Goal: Find specific page/section: Find specific page/section

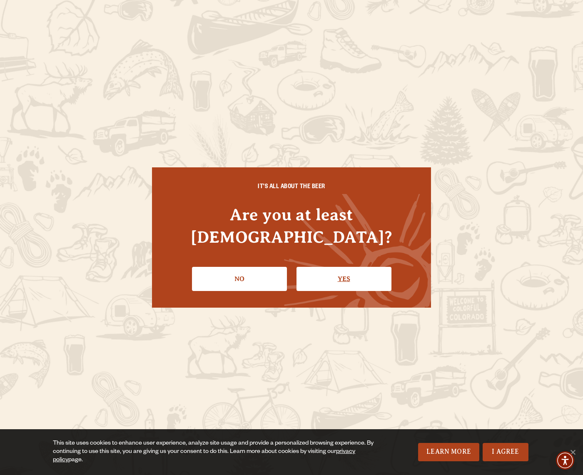
click at [344, 268] on link "Yes" at bounding box center [343, 279] width 95 height 24
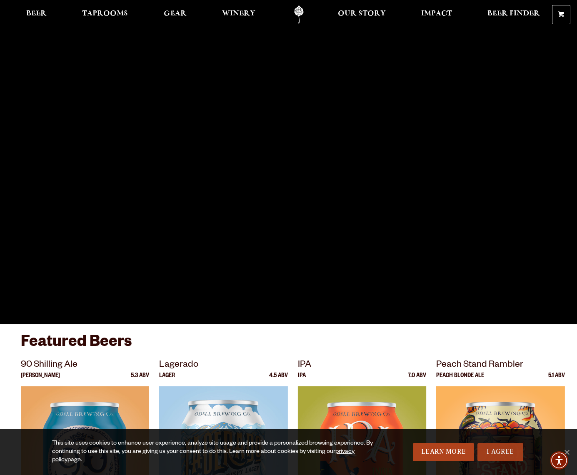
click at [500, 452] on link "I Agree" at bounding box center [500, 452] width 46 height 18
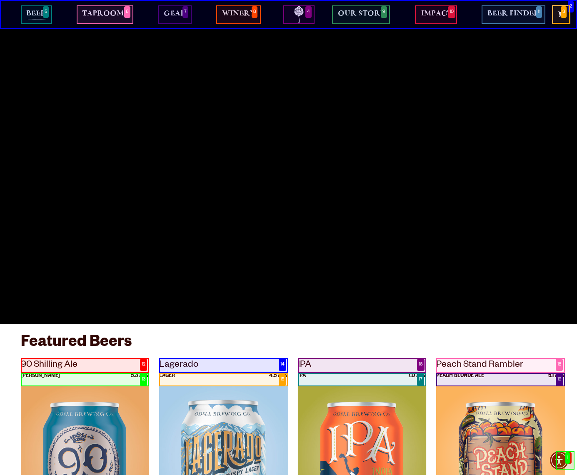
click at [36, 15] on span "Beer" at bounding box center [36, 13] width 20 height 7
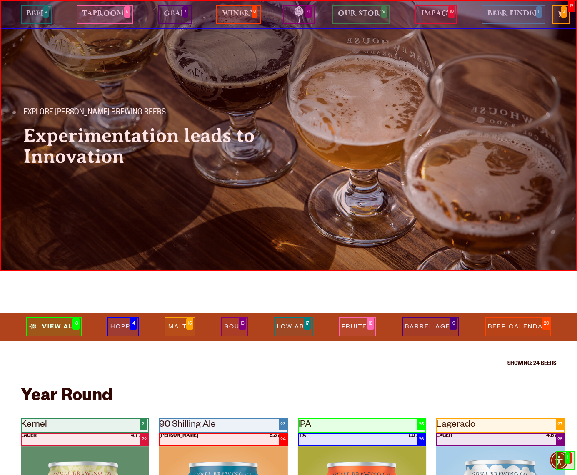
click at [85, 425] on p "Kernel" at bounding box center [85, 425] width 128 height 15
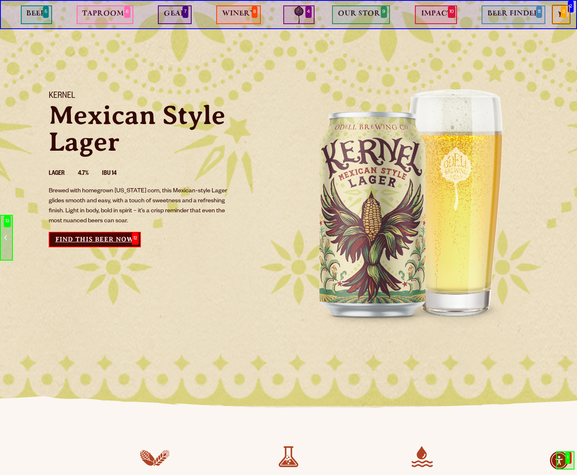
click at [95, 239] on link "Find this Beer Now" at bounding box center [95, 239] width 92 height 15
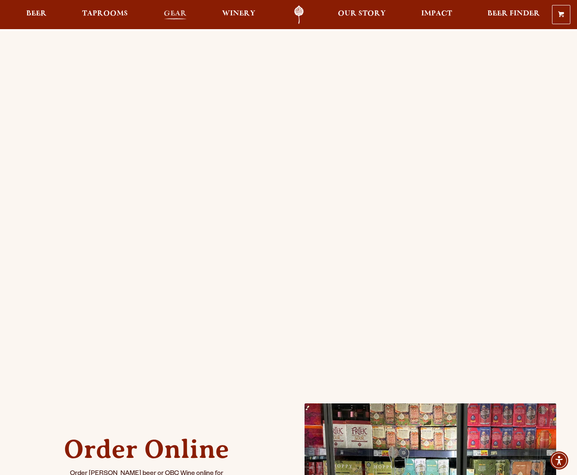
click at [174, 15] on span "Gear" at bounding box center [175, 13] width 23 height 7
